Goal: Check status: Check status

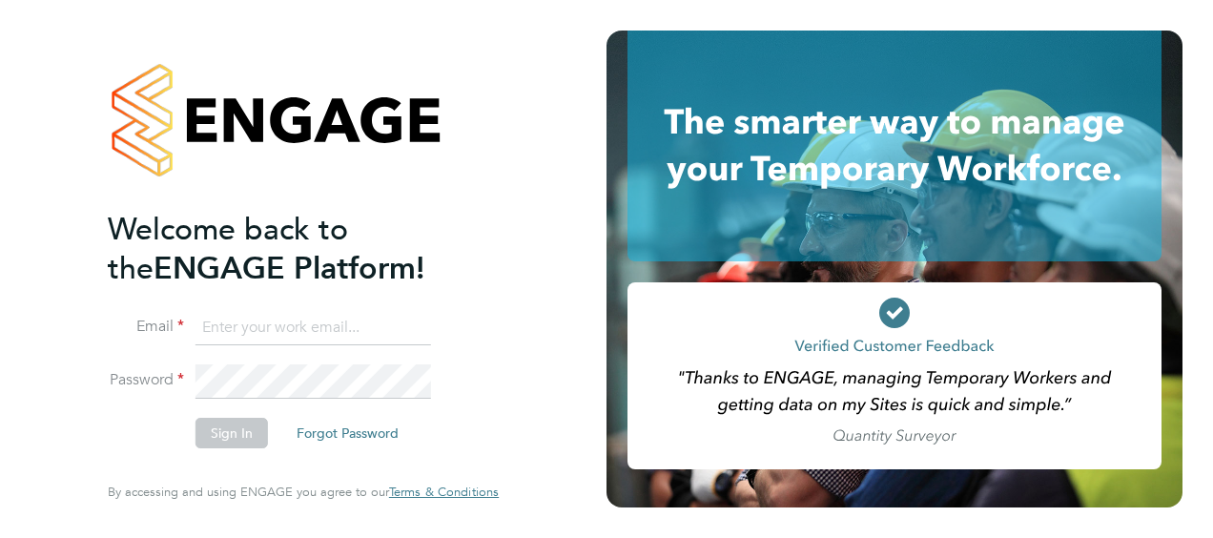
type input "Christopher.hickey@vistry.co.uk"
click at [240, 435] on button "Sign In" at bounding box center [231, 433] width 72 height 31
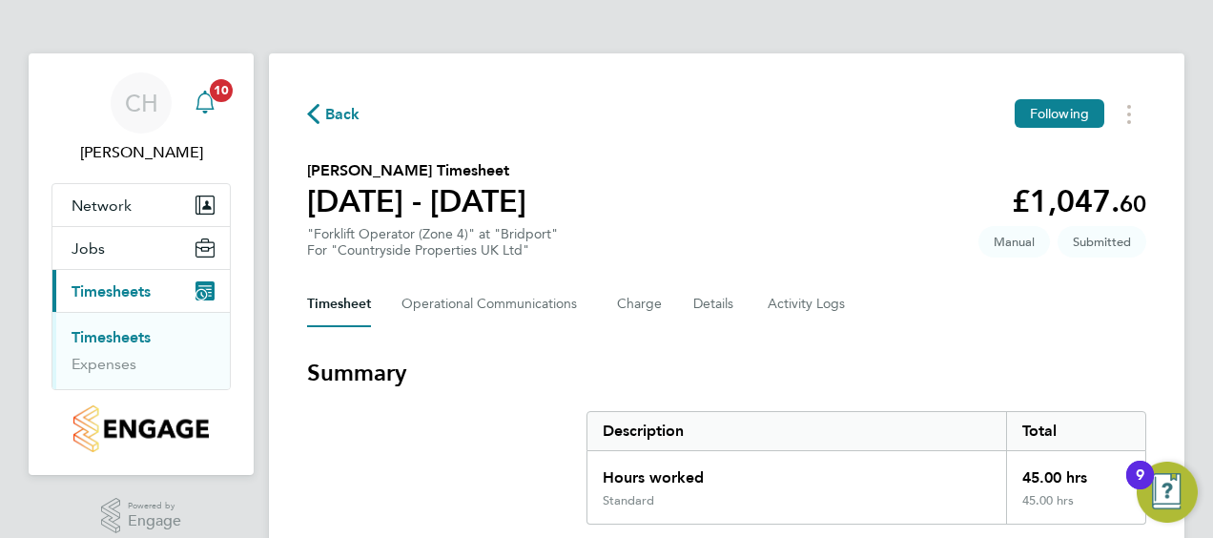
click at [210, 100] on icon "Main navigation" at bounding box center [205, 102] width 23 height 23
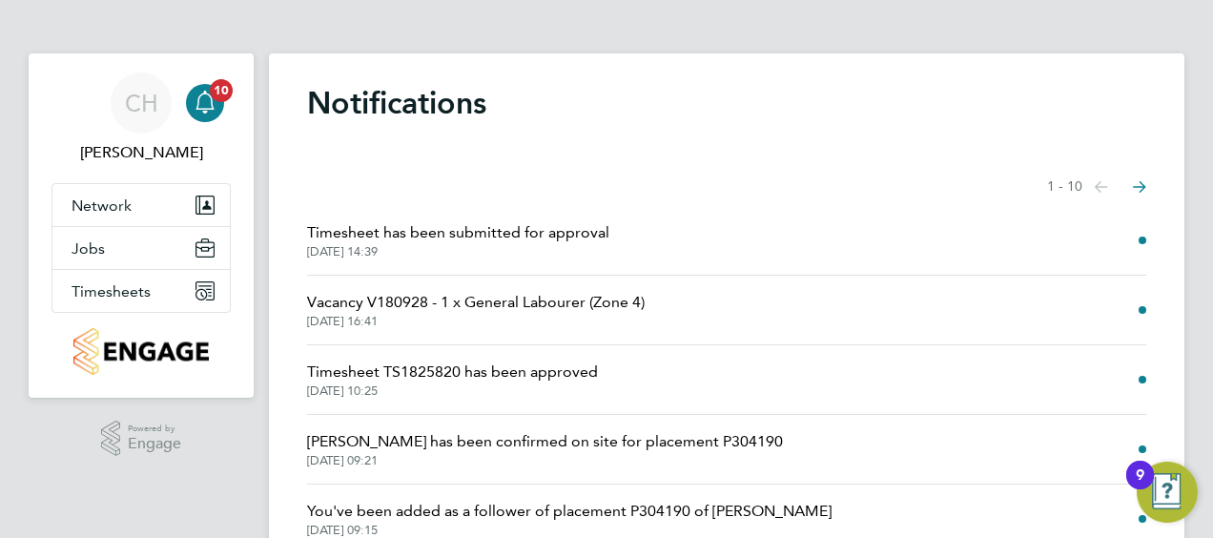
click at [444, 239] on span "Timesheet has been submitted for approval" at bounding box center [458, 232] width 302 height 23
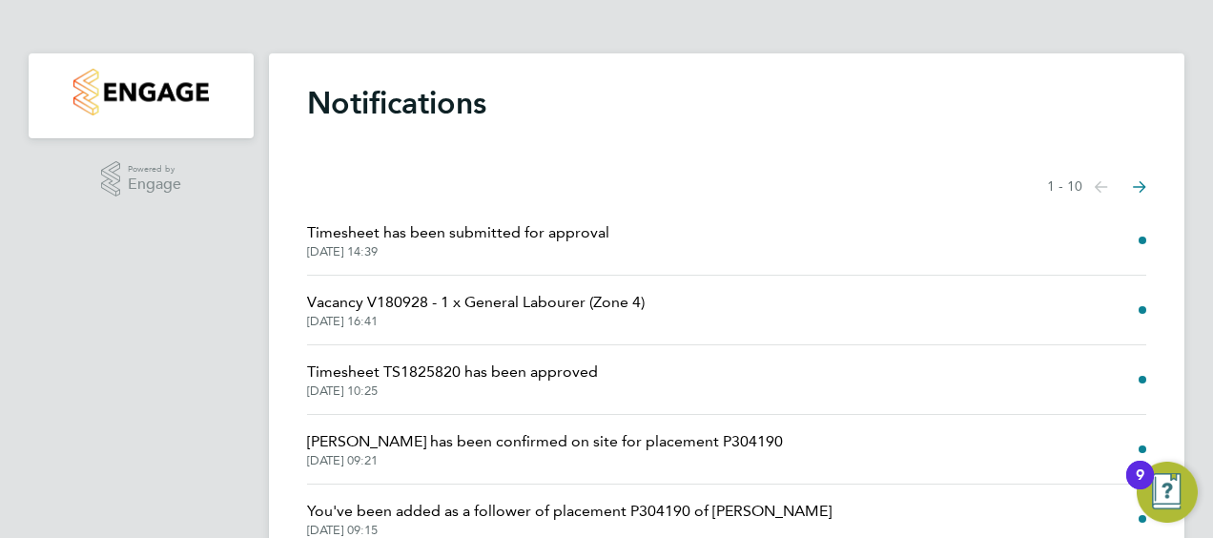
click at [395, 235] on span "Timesheet has been submitted for approval" at bounding box center [458, 232] width 302 height 23
